Goal: Information Seeking & Learning: Check status

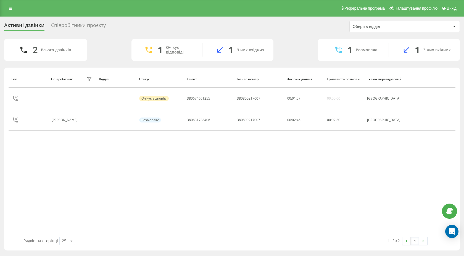
click at [64, 24] on div "Співробітники проєкту" at bounding box center [78, 26] width 55 height 9
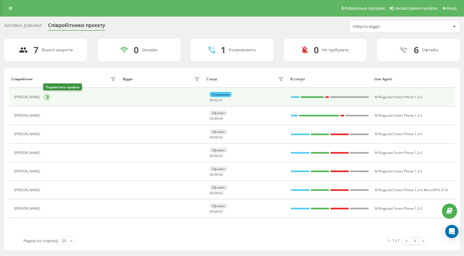
click at [47, 97] on icon at bounding box center [47, 97] width 4 height 4
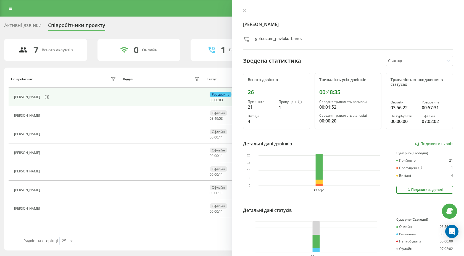
scroll to position [32, 0]
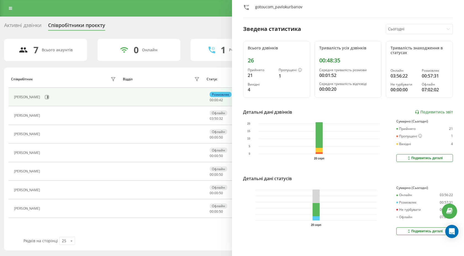
click at [37, 30] on div "Активні дзвінки" at bounding box center [22, 26] width 37 height 9
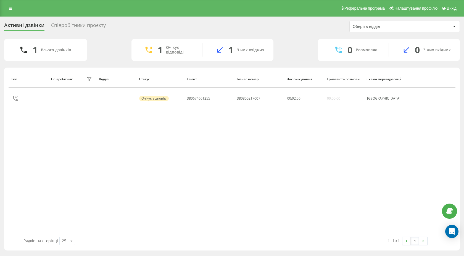
click at [88, 27] on div "Співробітники проєкту" at bounding box center [78, 26] width 55 height 9
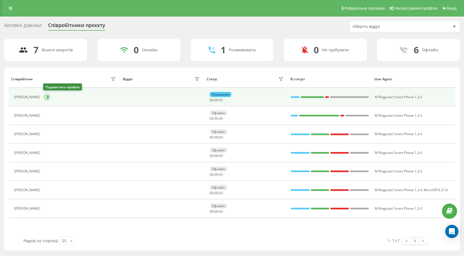
click at [49, 97] on icon at bounding box center [47, 97] width 4 height 4
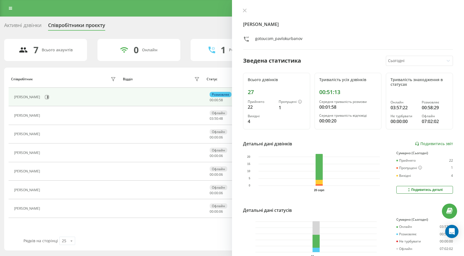
scroll to position [32, 0]
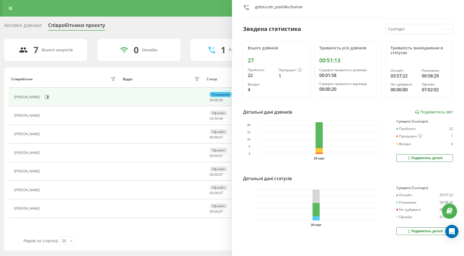
click at [400, 231] on button "Подивитись деталі" at bounding box center [425, 232] width 57 height 8
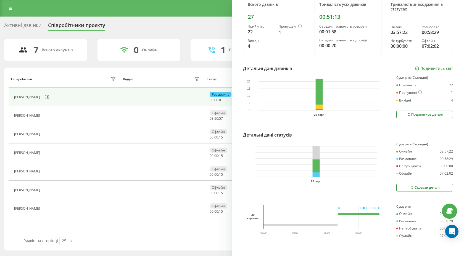
scroll to position [0, 0]
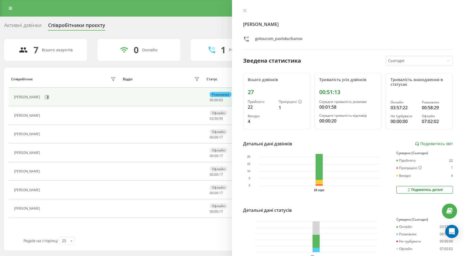
click at [247, 14] on div "[PERSON_NAME] gotoucom_pavlokurbanov" at bounding box center [348, 28] width 210 height 41
click at [247, 12] on icon at bounding box center [245, 11] width 4 height 4
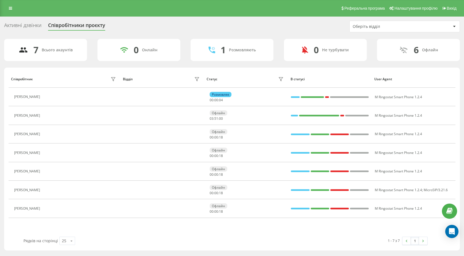
click at [44, 22] on div "Активні дзвінки Співробітники проєкту Оберіть відділ" at bounding box center [232, 27] width 456 height 12
click at [35, 24] on div "Активні дзвінки" at bounding box center [22, 26] width 37 height 9
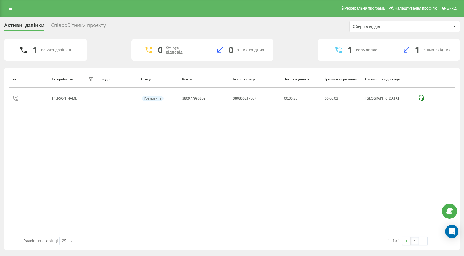
click at [57, 23] on div "Співробітники проєкту" at bounding box center [78, 26] width 55 height 9
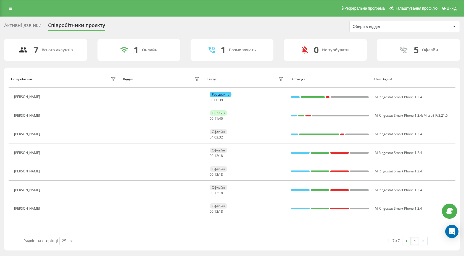
click at [45, 28] on div "Активні дзвінки Співробітники проєкту" at bounding box center [58, 26] width 108 height 9
click at [36, 24] on div "Активні дзвінки" at bounding box center [22, 26] width 37 height 9
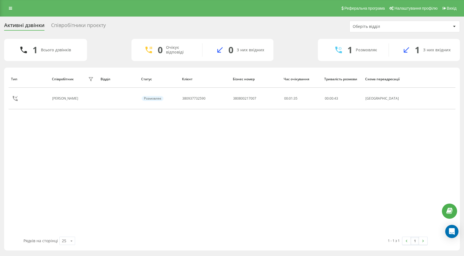
click at [69, 27] on div "Співробітники проєкту" at bounding box center [78, 26] width 55 height 9
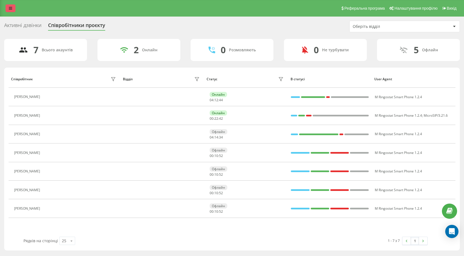
click at [9, 6] on icon at bounding box center [10, 8] width 3 height 4
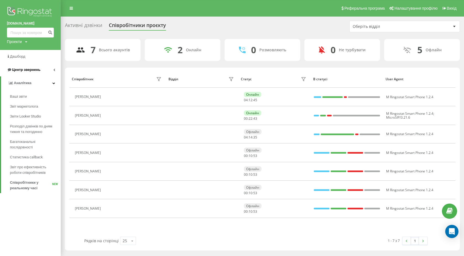
click at [47, 73] on link "Центр звернень" at bounding box center [30, 69] width 61 height 13
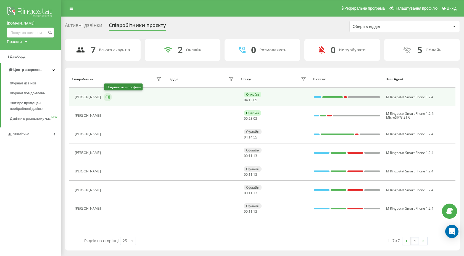
click at [108, 96] on icon at bounding box center [108, 97] width 4 height 4
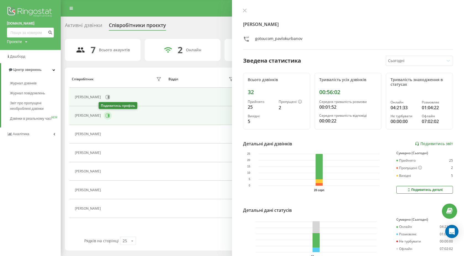
click at [108, 115] on icon at bounding box center [108, 115] width 1 height 3
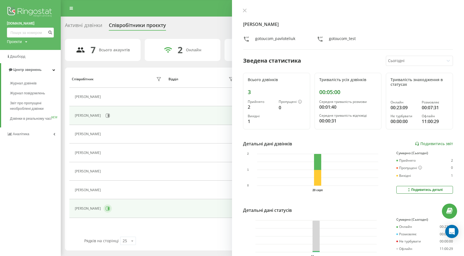
click at [109, 210] on icon at bounding box center [108, 209] width 1 height 3
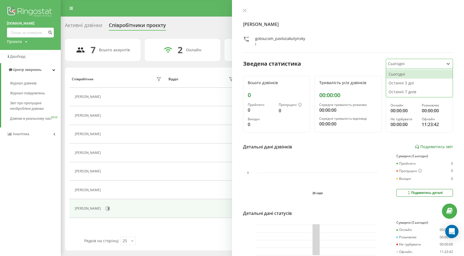
click at [399, 67] on div "Сьогодні" at bounding box center [415, 64] width 58 height 10
click at [400, 80] on div "Останні 3 дні" at bounding box center [419, 83] width 67 height 9
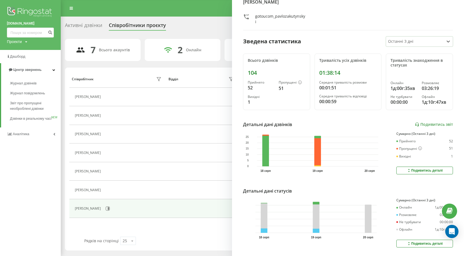
scroll to position [29, 0]
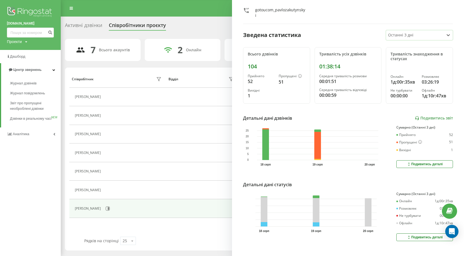
click at [398, 36] on div at bounding box center [415, 35] width 54 height 6
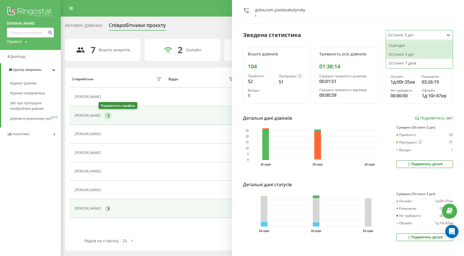
click at [106, 116] on icon at bounding box center [108, 116] width 4 height 4
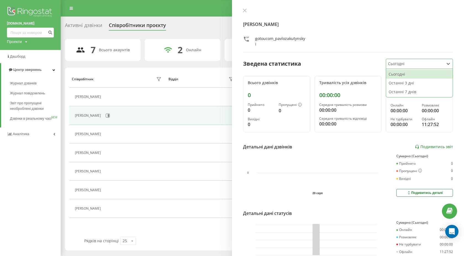
click at [408, 66] on div at bounding box center [415, 64] width 54 height 6
click at [398, 91] on div "Останні 7 днів" at bounding box center [419, 92] width 67 height 9
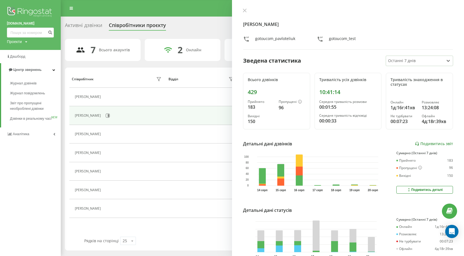
click at [244, 8] on div "Павло Телюк gotoucom_pavloteliuk gotoucom_test Зведена статистика option Останн…" at bounding box center [348, 128] width 232 height 256
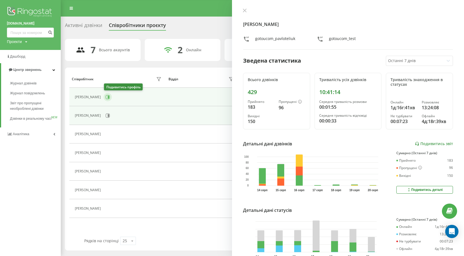
click at [108, 97] on icon at bounding box center [108, 97] width 1 height 3
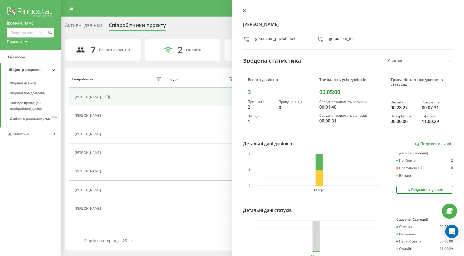
click at [244, 9] on icon at bounding box center [245, 11] width 4 height 4
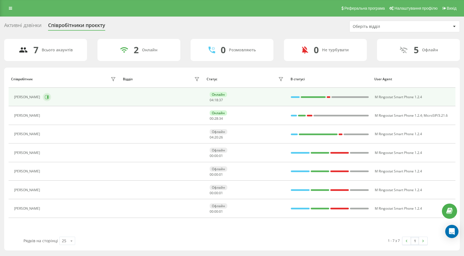
click at [49, 93] on button at bounding box center [47, 97] width 8 height 8
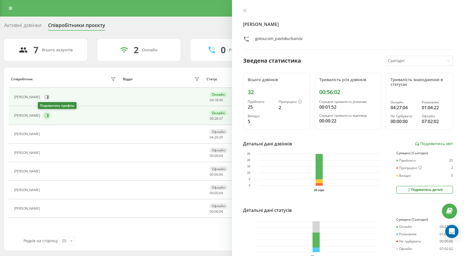
click at [47, 115] on icon at bounding box center [47, 115] width 1 height 3
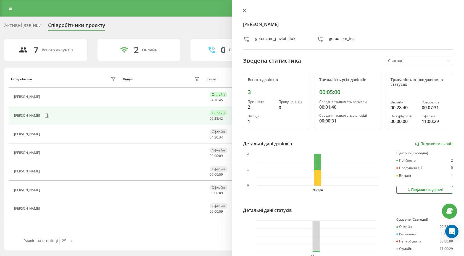
click at [246, 10] on icon at bounding box center [245, 11] width 4 height 4
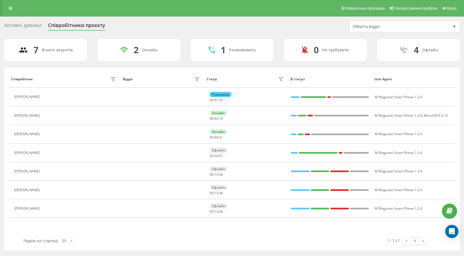
click at [36, 29] on div "Активні дзвінки" at bounding box center [22, 26] width 37 height 9
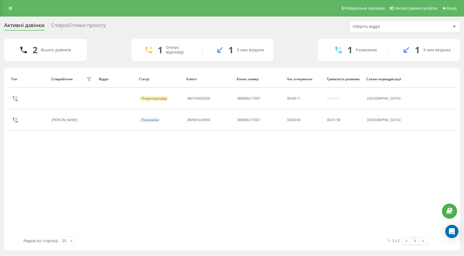
click at [72, 31] on div "Активні дзвінки Співробітники проєкту Оберіть відділ" at bounding box center [232, 27] width 456 height 12
click at [71, 28] on div "Співробітники проєкту" at bounding box center [78, 26] width 55 height 9
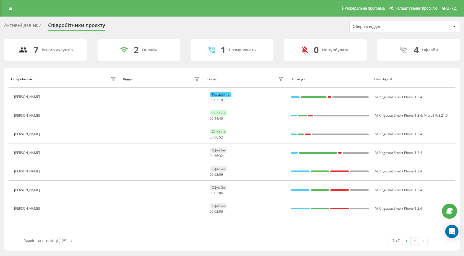
click at [37, 26] on div "Активні дзвінки" at bounding box center [22, 26] width 37 height 9
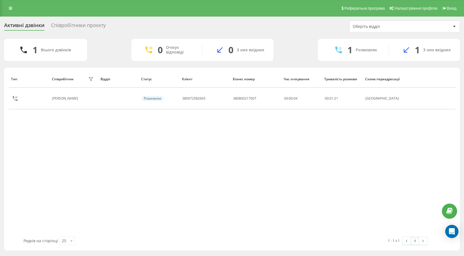
click at [76, 25] on div "Співробітники проєкту" at bounding box center [78, 26] width 55 height 9
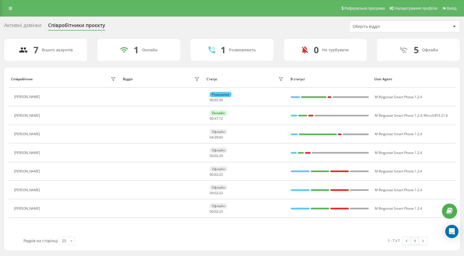
click at [38, 25] on div "Активні дзвінки" at bounding box center [22, 26] width 37 height 9
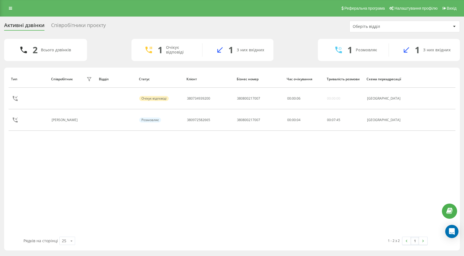
click at [82, 26] on div "Співробітники проєкту" at bounding box center [78, 26] width 55 height 9
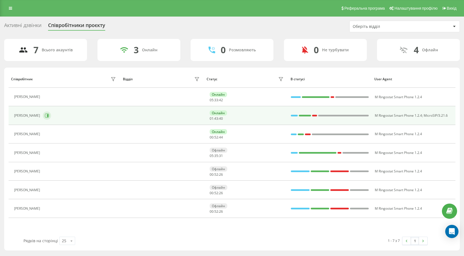
click at [45, 115] on button at bounding box center [47, 116] width 8 height 8
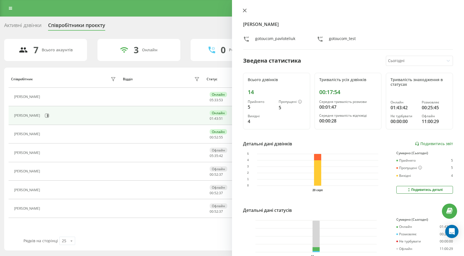
click at [243, 10] on icon at bounding box center [245, 11] width 4 height 4
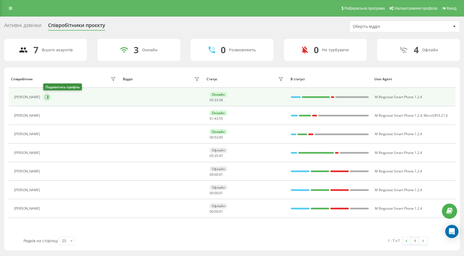
click at [47, 95] on icon at bounding box center [47, 97] width 4 height 4
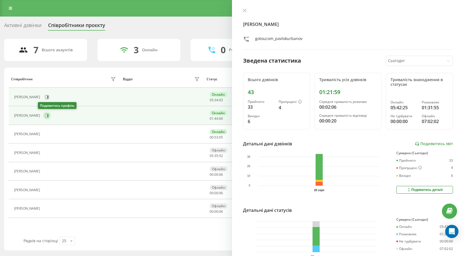
click at [44, 115] on button at bounding box center [47, 116] width 8 height 8
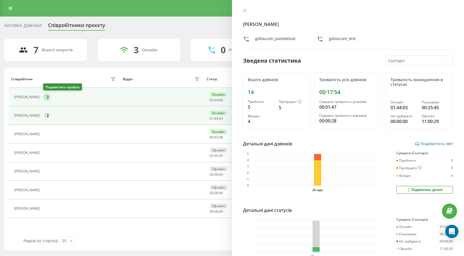
click at [49, 98] on icon at bounding box center [47, 97] width 4 height 4
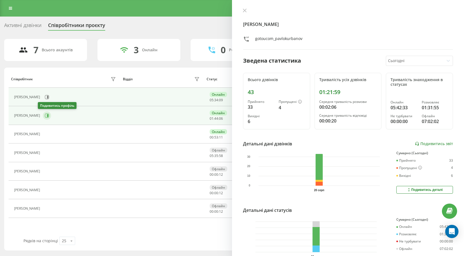
click at [45, 116] on icon at bounding box center [47, 116] width 4 height 4
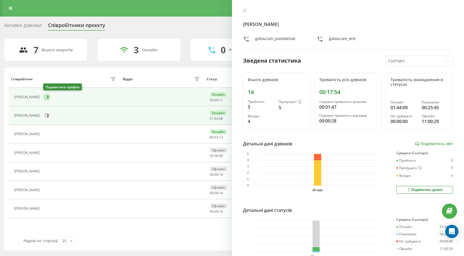
click at [47, 98] on icon at bounding box center [47, 97] width 4 height 4
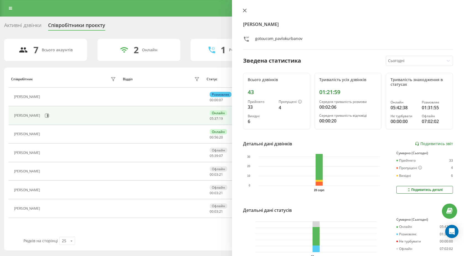
click at [242, 11] on button at bounding box center [244, 10] width 7 height 5
